Goal: Check status: Check status

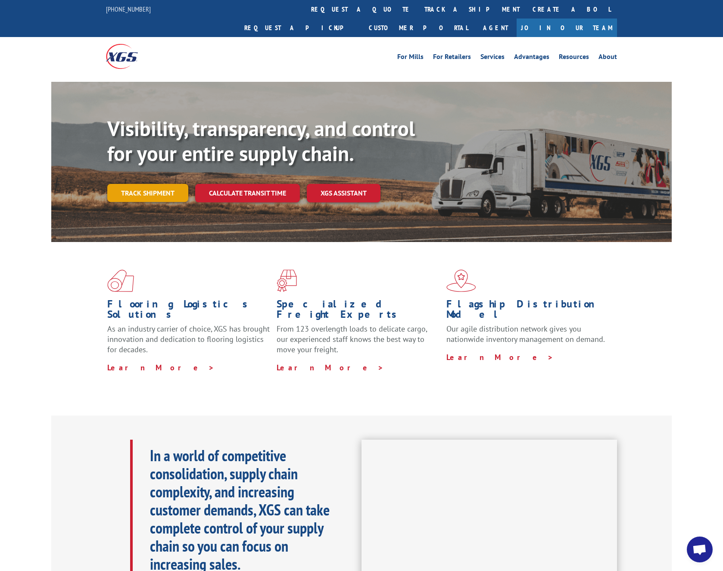
click at [153, 184] on link "Track shipment" at bounding box center [147, 193] width 81 height 18
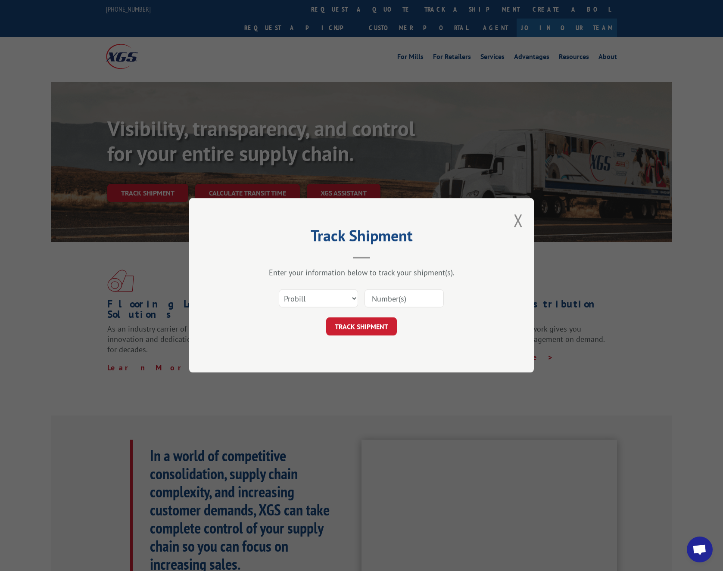
click at [394, 292] on input at bounding box center [403, 299] width 79 height 18
paste input "31361040"
type input "31361040"
click at [334, 335] on button "TRACK SHIPMENT" at bounding box center [361, 327] width 71 height 18
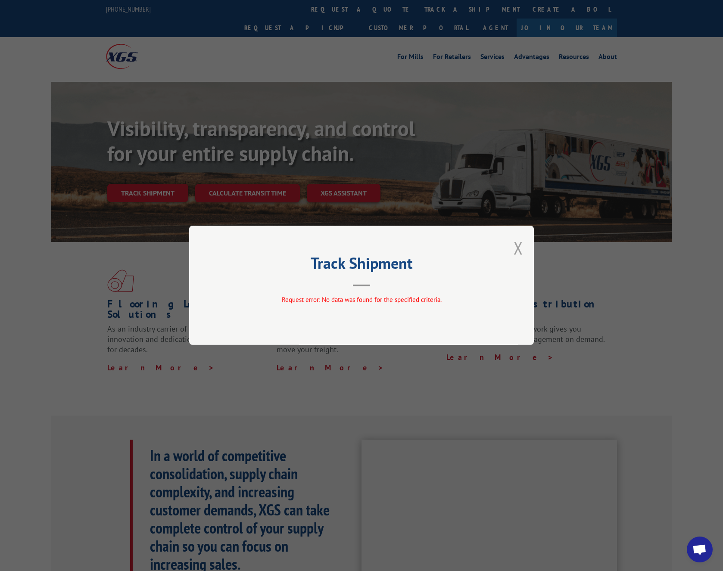
click at [520, 249] on button "Close modal" at bounding box center [518, 248] width 9 height 23
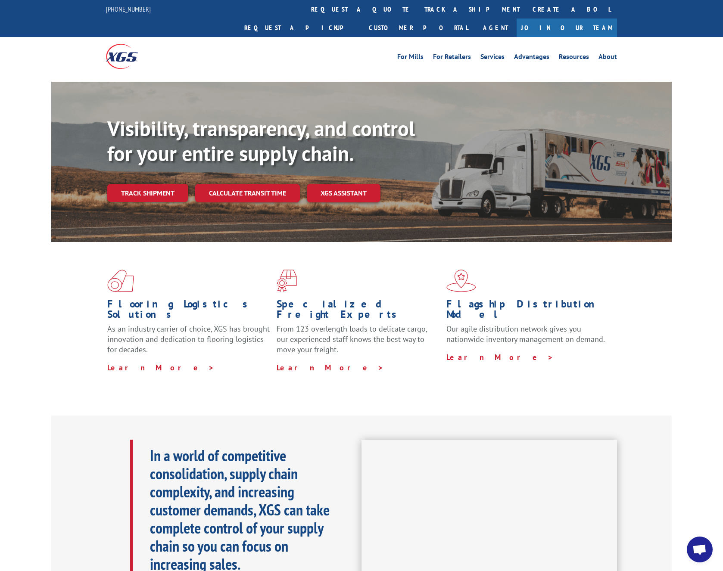
click at [158, 184] on link "Track shipment" at bounding box center [147, 193] width 81 height 18
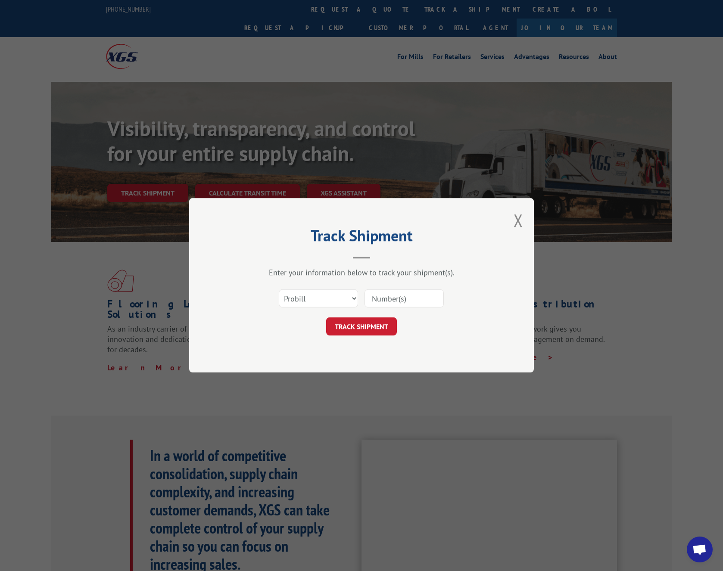
click at [408, 303] on input at bounding box center [403, 299] width 79 height 18
paste input "17409411"
type input "17409411"
click at [358, 334] on button "TRACK SHIPMENT" at bounding box center [361, 327] width 71 height 18
